Goal: Find specific page/section: Find specific page/section

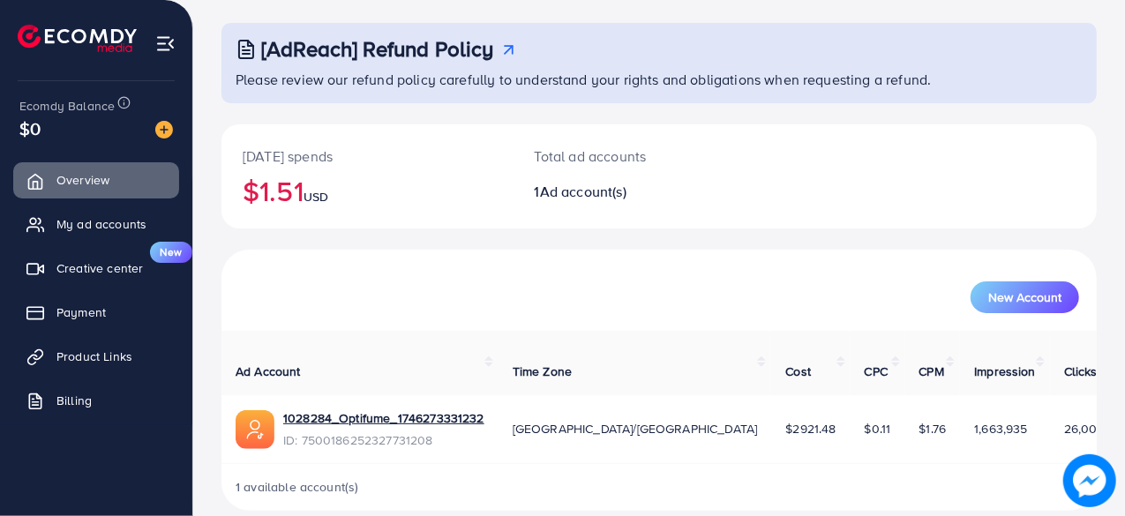
scroll to position [90, 0]
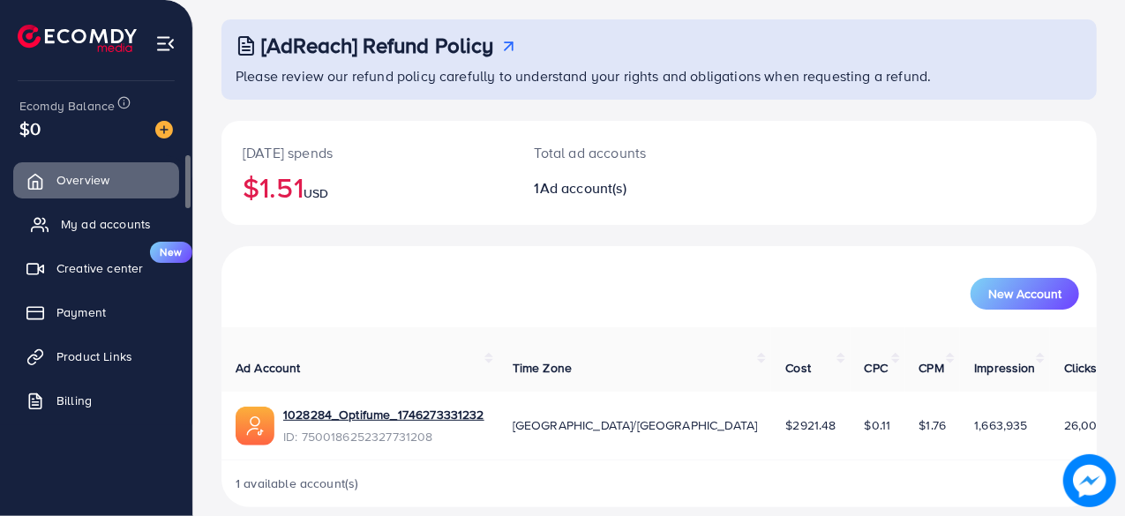
click at [114, 225] on span "My ad accounts" at bounding box center [106, 224] width 90 height 18
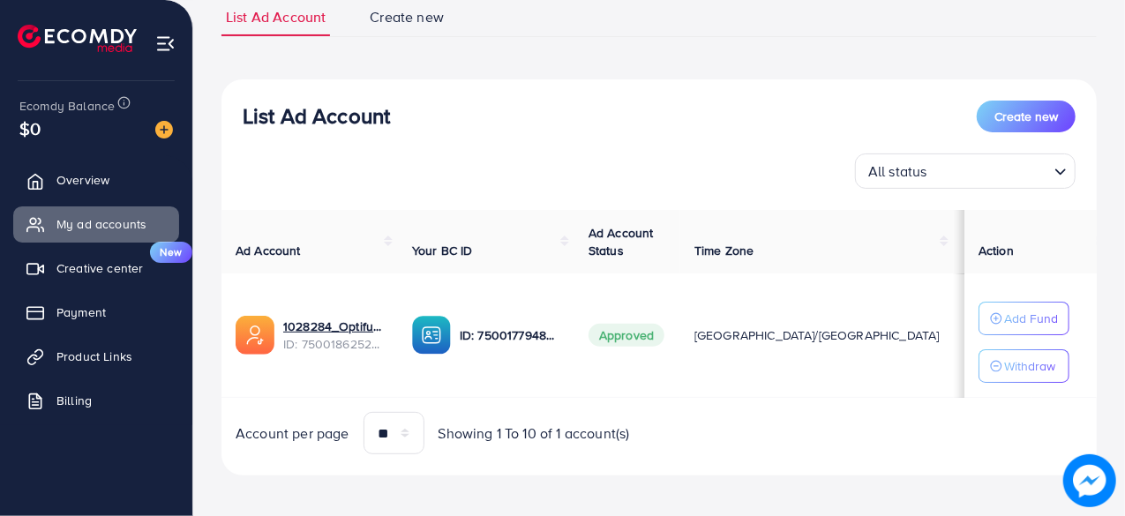
scroll to position [139, 0]
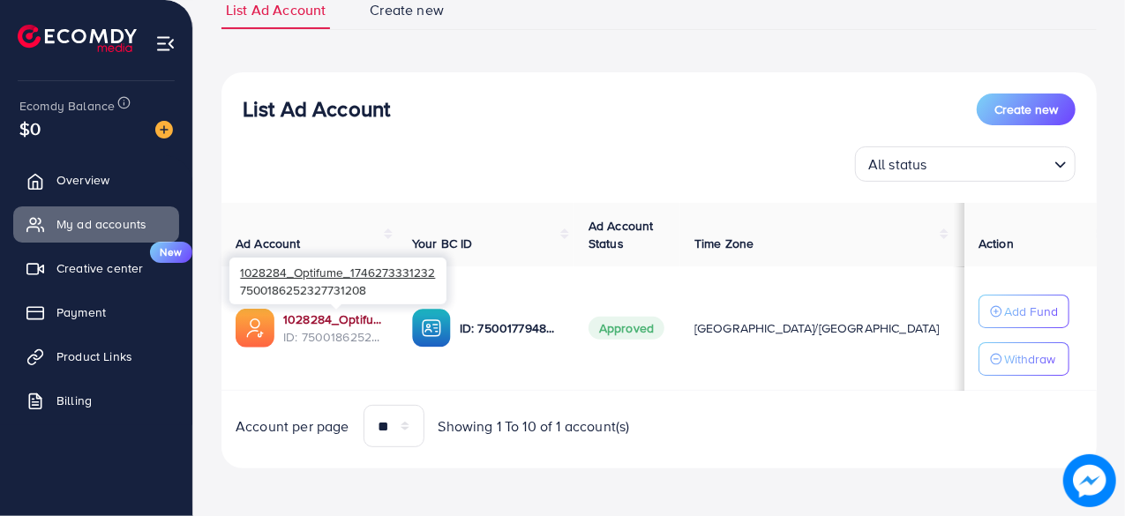
click at [334, 319] on link "1028284_Optifume_1746273331232" at bounding box center [333, 320] width 101 height 18
